Goal: Task Accomplishment & Management: Manage account settings

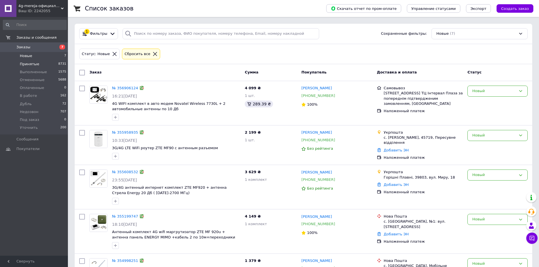
click at [41, 66] on li "Принятые 8731" at bounding box center [35, 64] width 70 height 8
